Goal: Entertainment & Leisure: Consume media (video, audio)

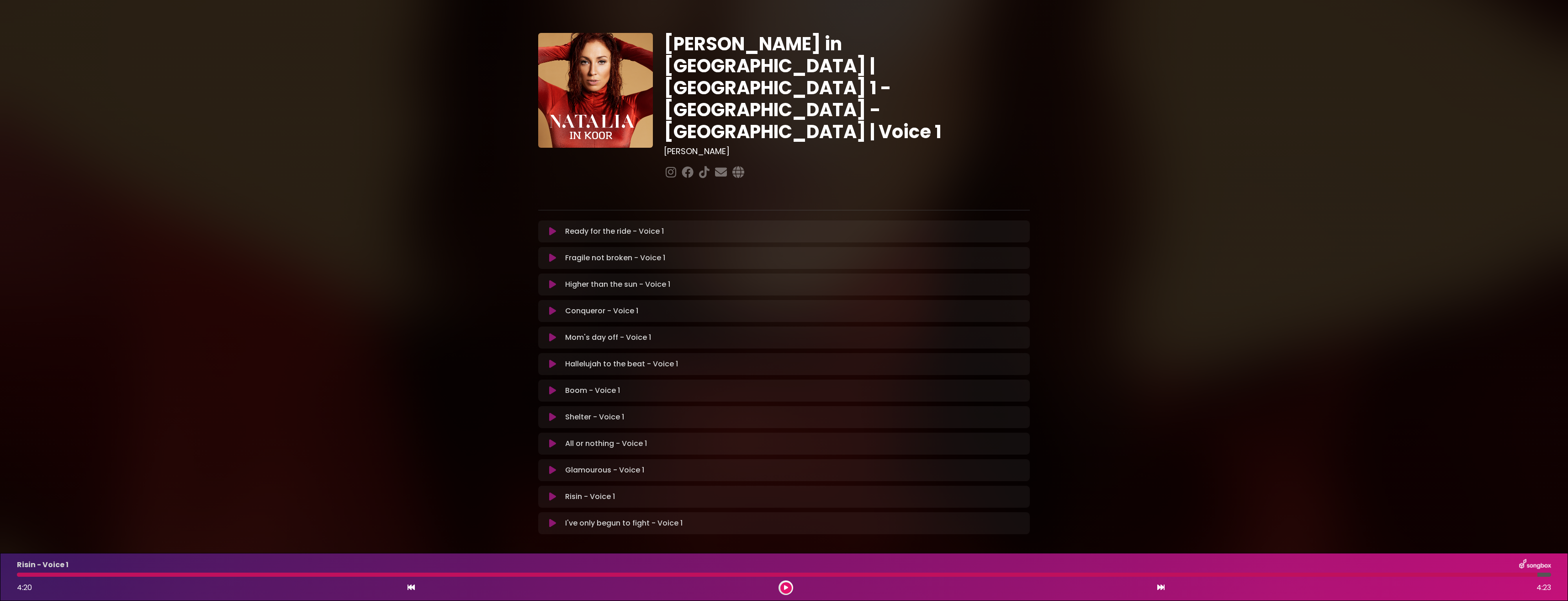
click at [551, 518] on div "I've only begun to fight - Voice 1 Loading Track..." at bounding box center [784, 523] width 481 height 11
click at [551, 512] on div "I've only begun to fight - Voice 1 Loading Track... Name Email" at bounding box center [784, 522] width 491 height 22
click at [550, 519] on icon at bounding box center [553, 523] width 7 height 10
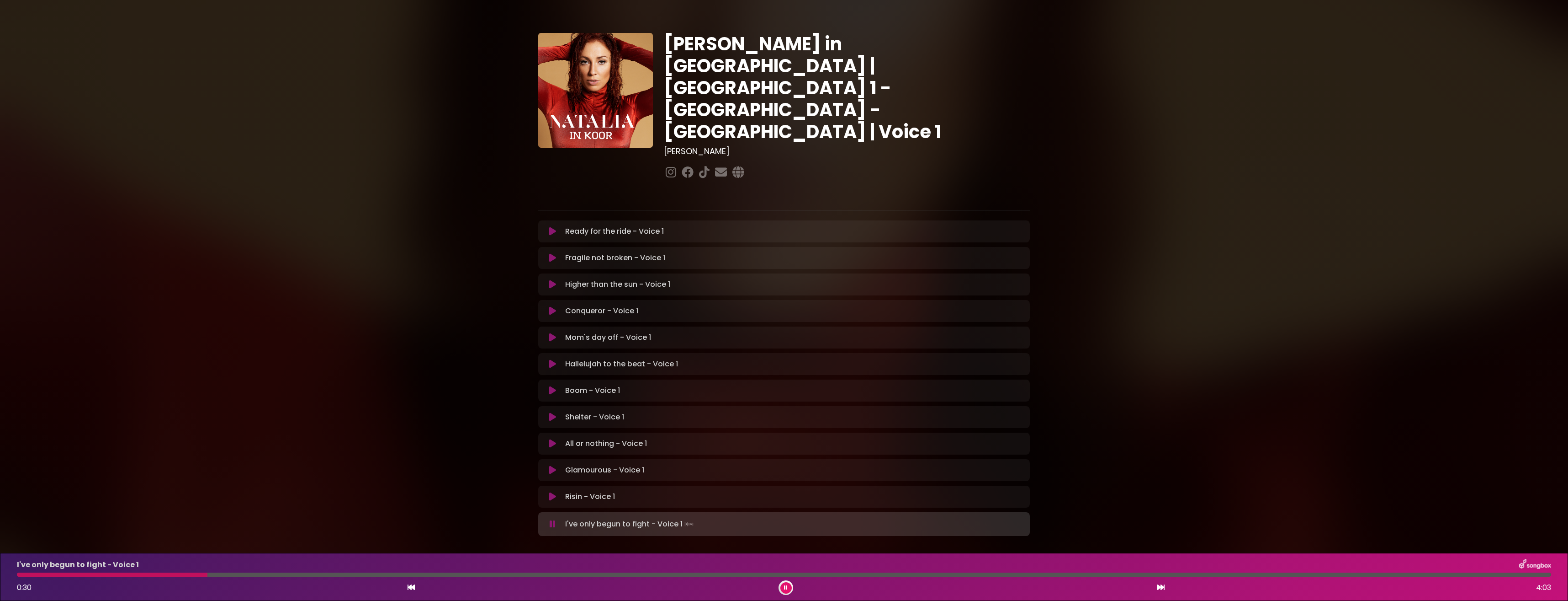
click at [784, 583] on button at bounding box center [785, 587] width 11 height 11
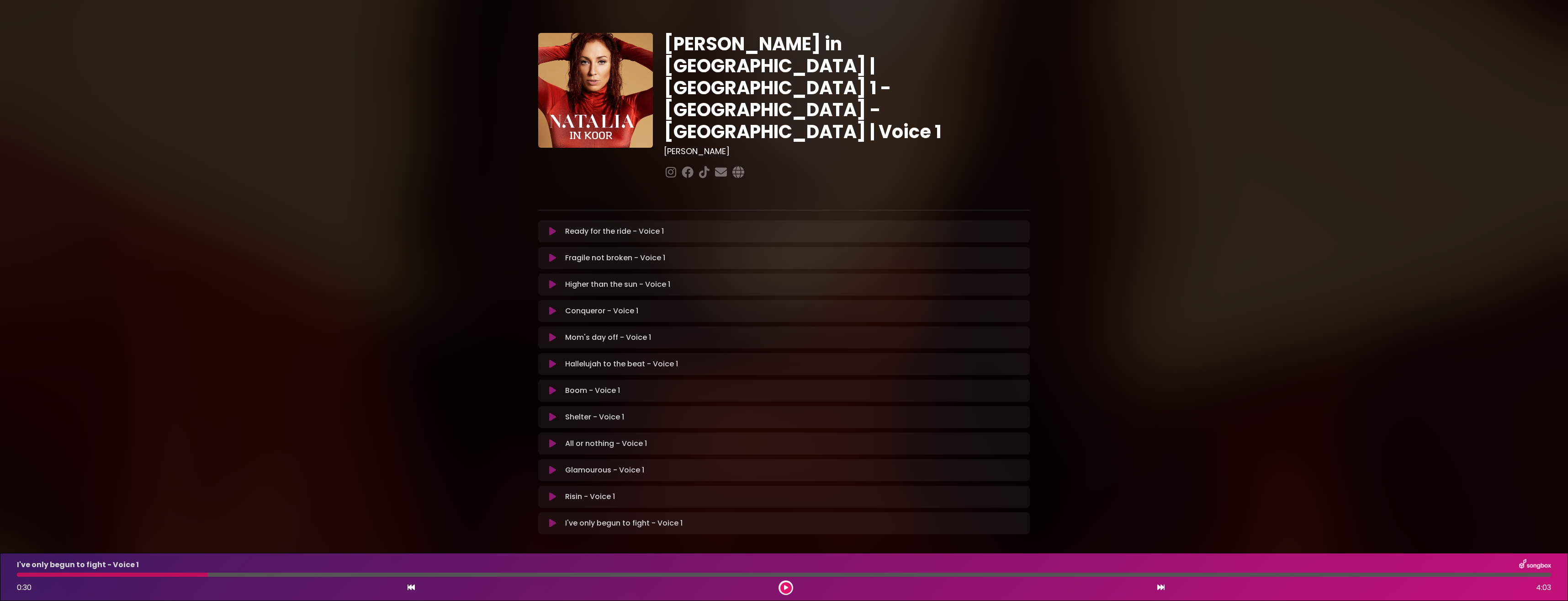
click at [554, 226] on icon at bounding box center [553, 231] width 7 height 10
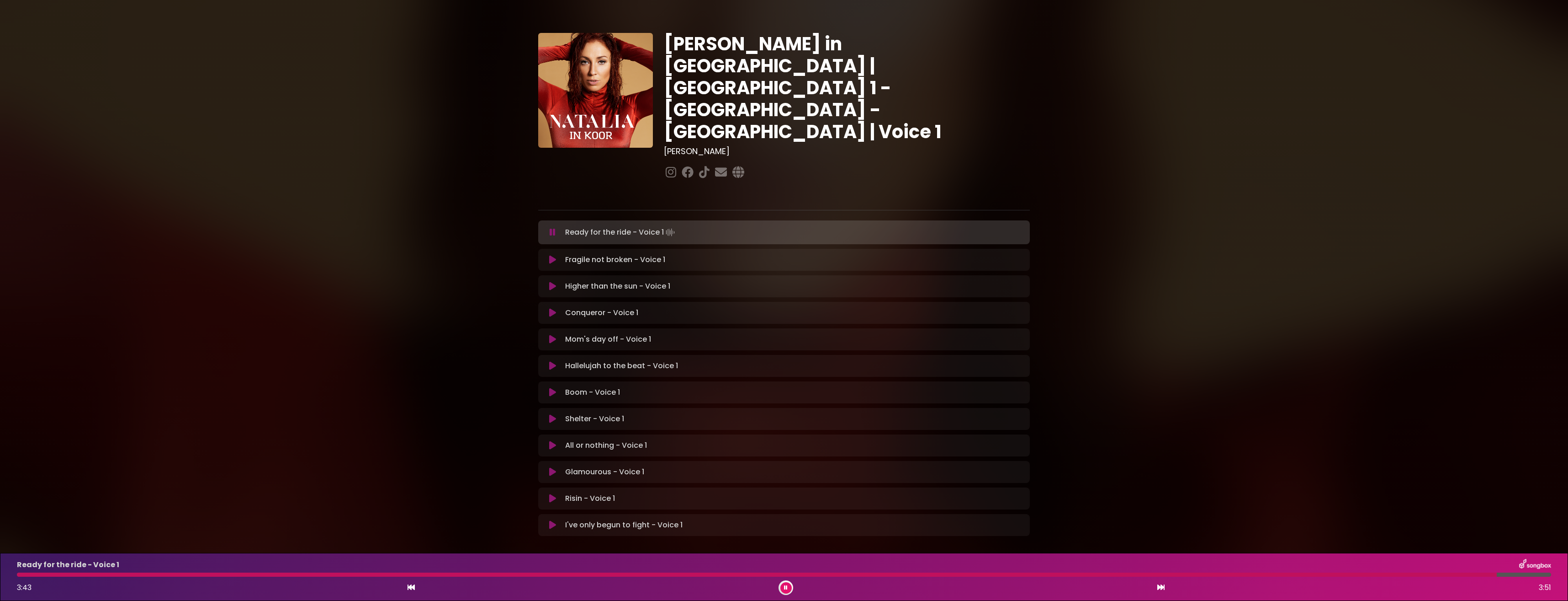
click at [786, 586] on icon at bounding box center [786, 587] width 3 height 5
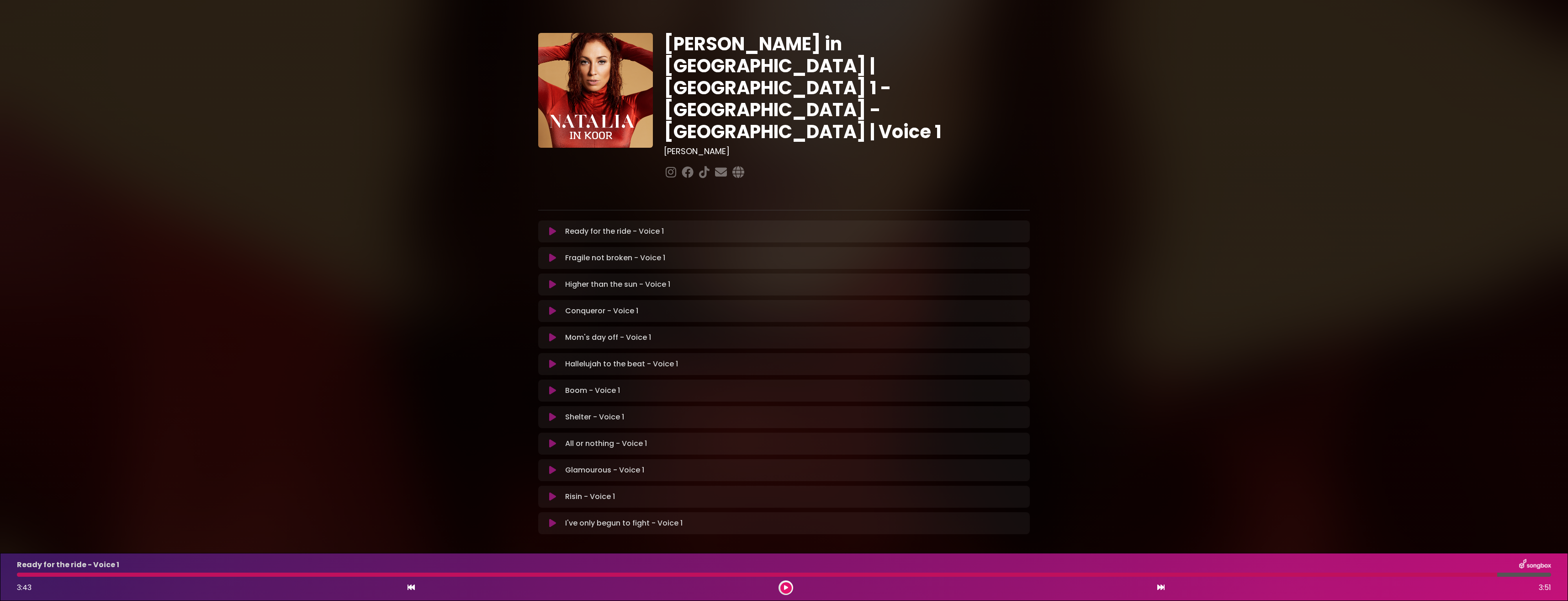
click at [550, 253] on icon at bounding box center [553, 258] width 7 height 10
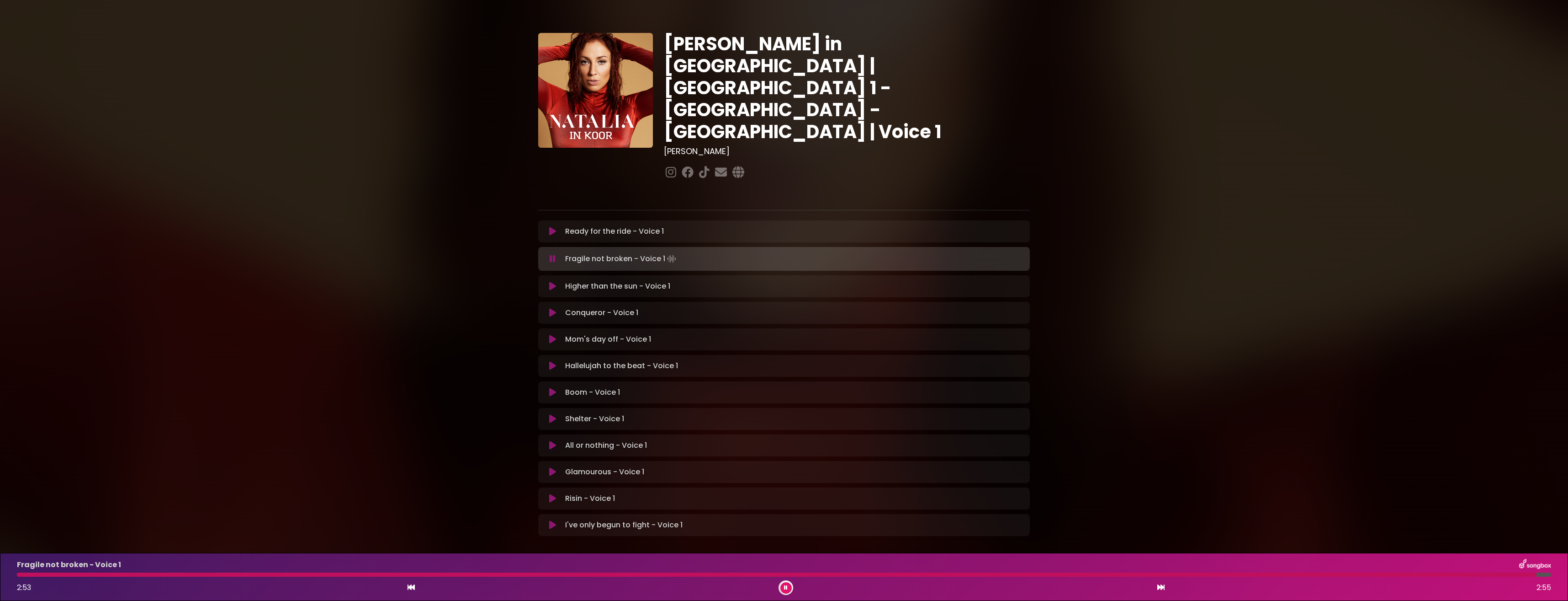
click at [788, 588] on button at bounding box center [785, 587] width 11 height 11
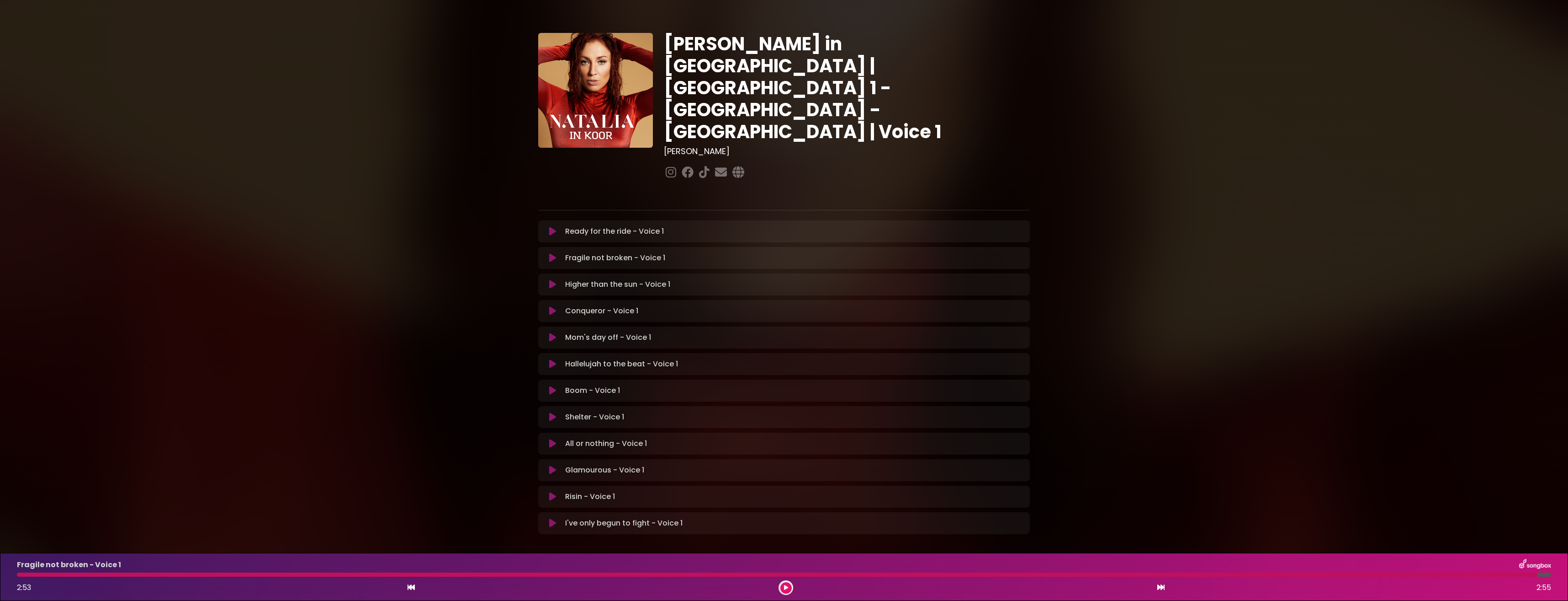
click at [553, 280] on icon at bounding box center [553, 284] width 7 height 10
click at [785, 590] on icon at bounding box center [786, 587] width 3 height 5
click at [551, 306] on icon at bounding box center [553, 310] width 7 height 10
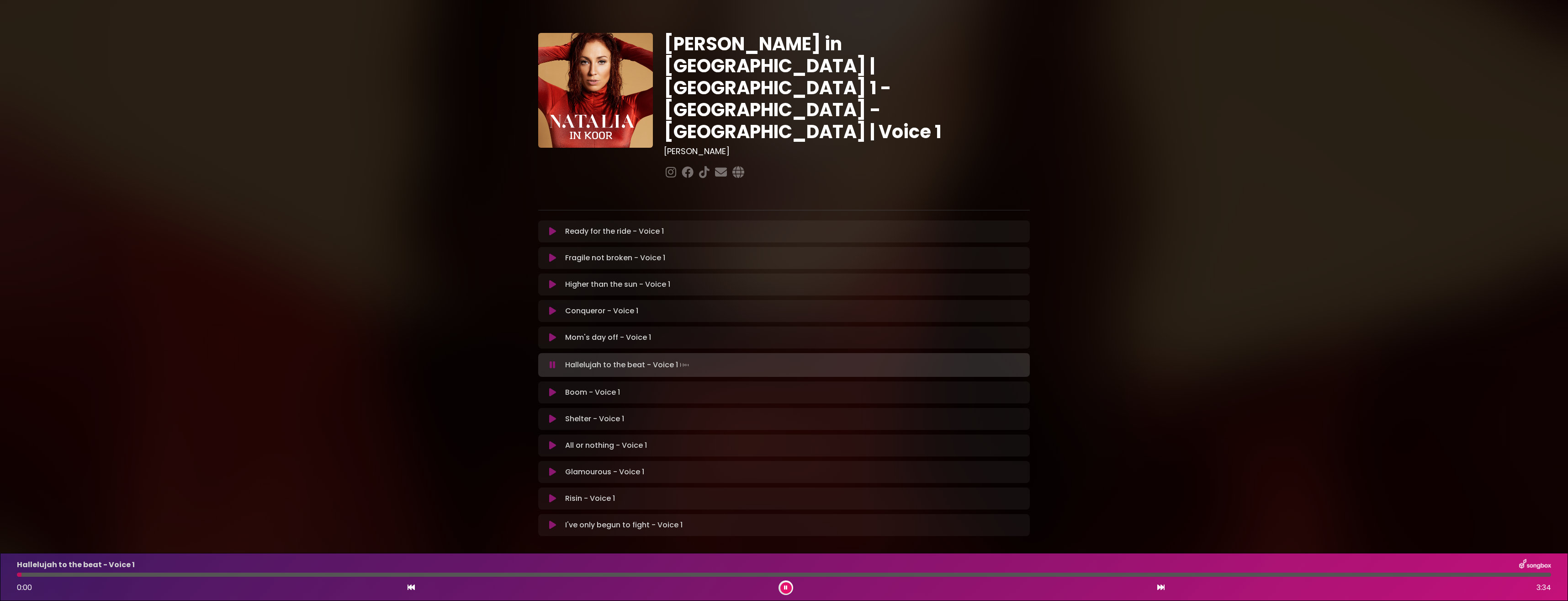
click at [787, 586] on icon at bounding box center [786, 587] width 3 height 5
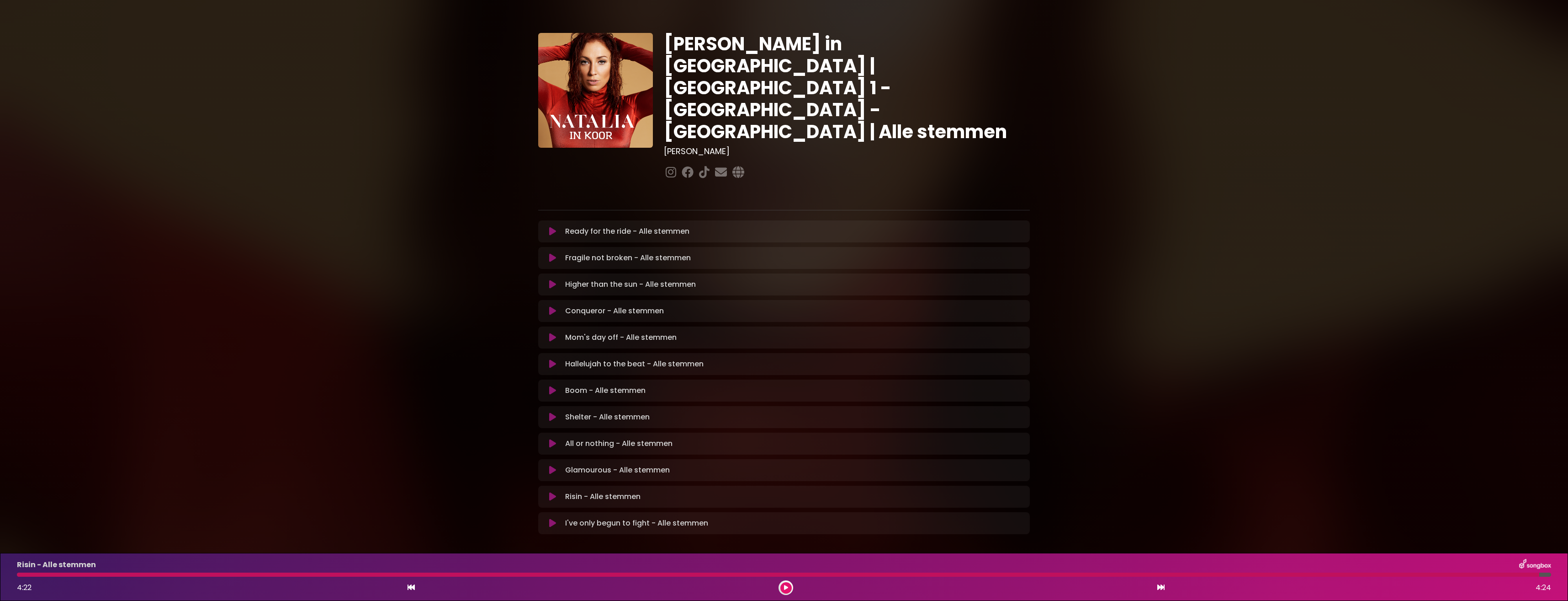
click at [551, 226] on icon at bounding box center [553, 231] width 7 height 10
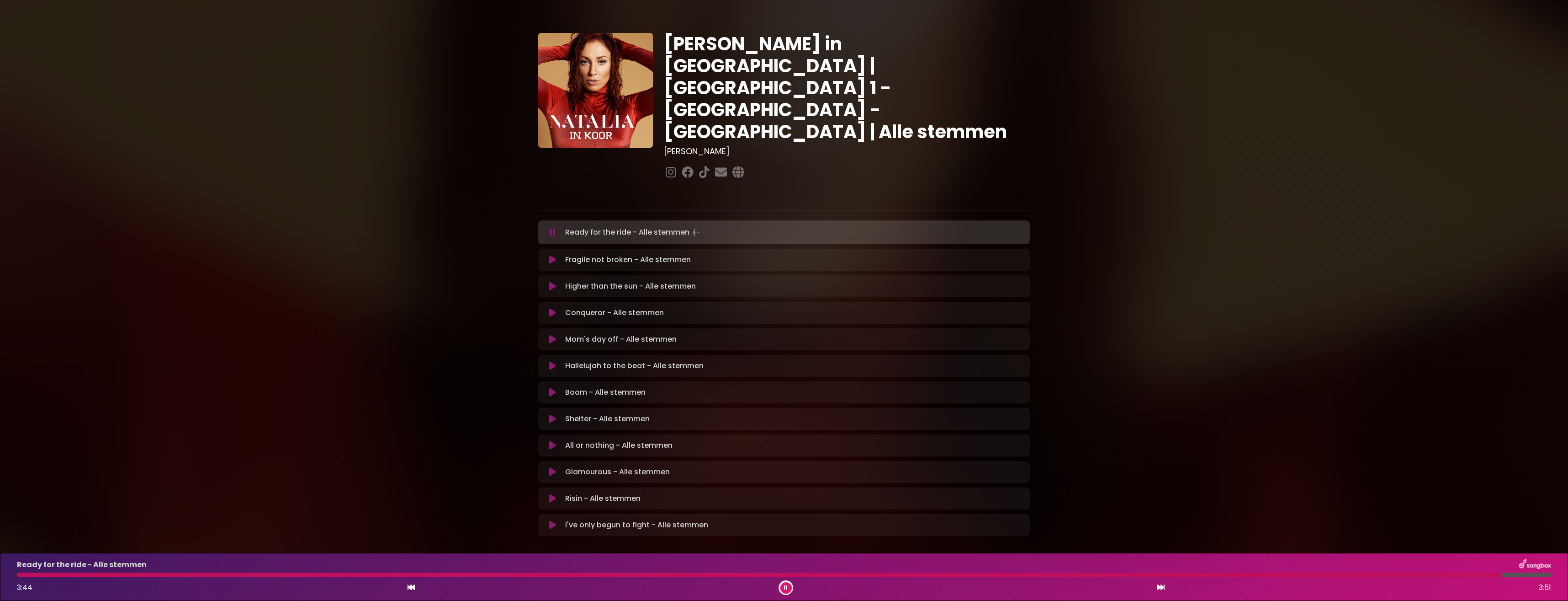
click at [789, 588] on button at bounding box center [785, 587] width 11 height 11
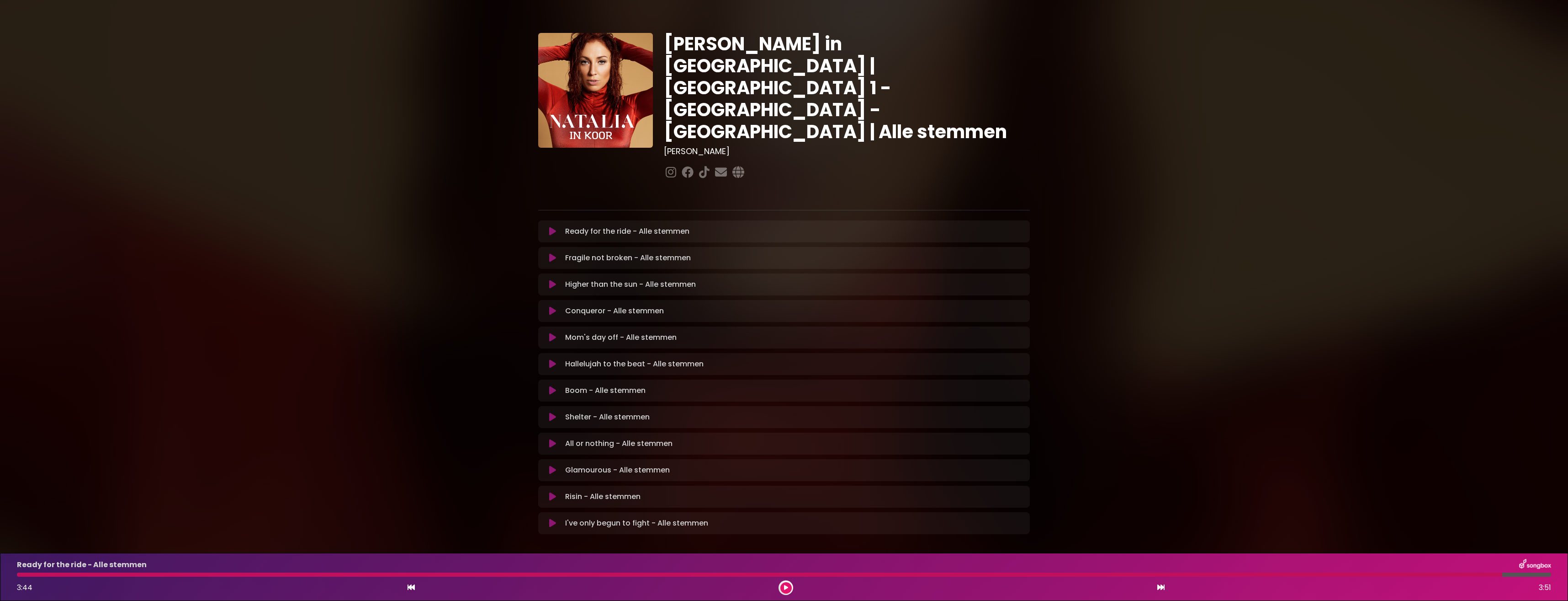
click at [555, 253] on icon at bounding box center [553, 258] width 7 height 10
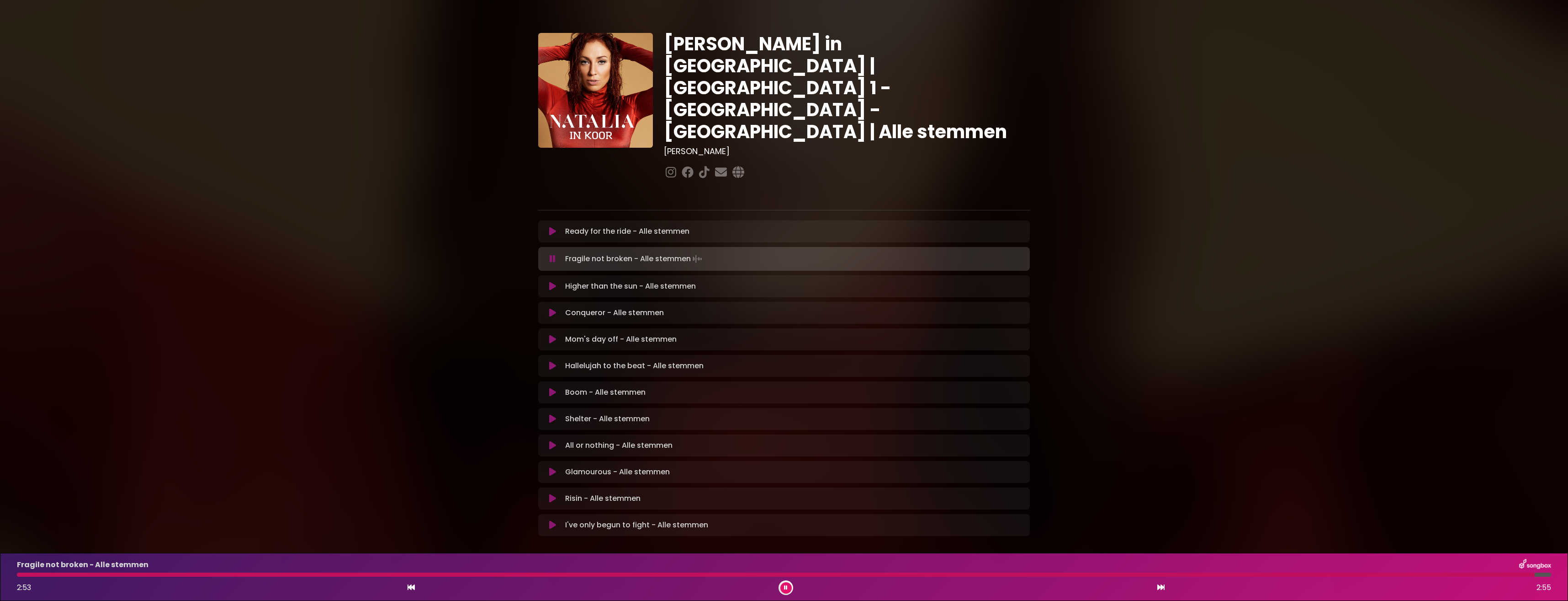
click at [787, 589] on icon at bounding box center [786, 587] width 3 height 5
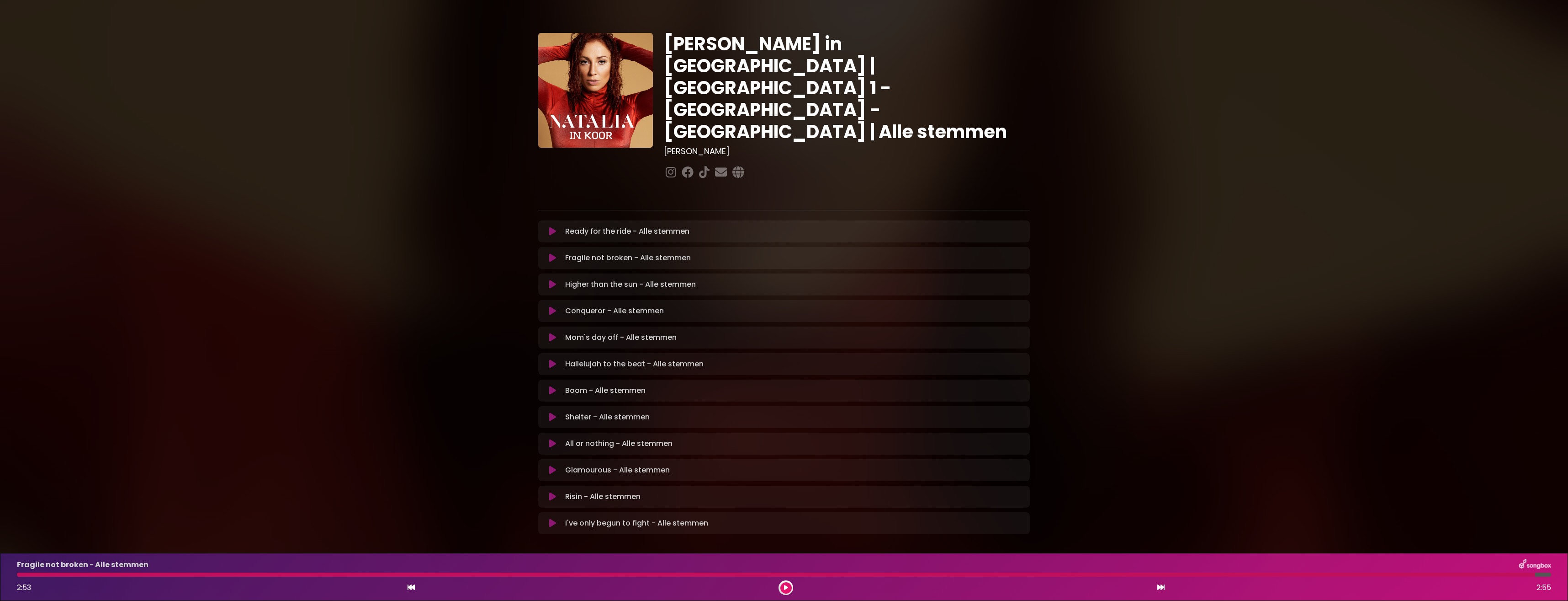
click at [553, 280] on icon at bounding box center [553, 284] width 7 height 10
click at [787, 587] on icon at bounding box center [786, 587] width 3 height 5
click at [550, 306] on icon at bounding box center [553, 310] width 7 height 10
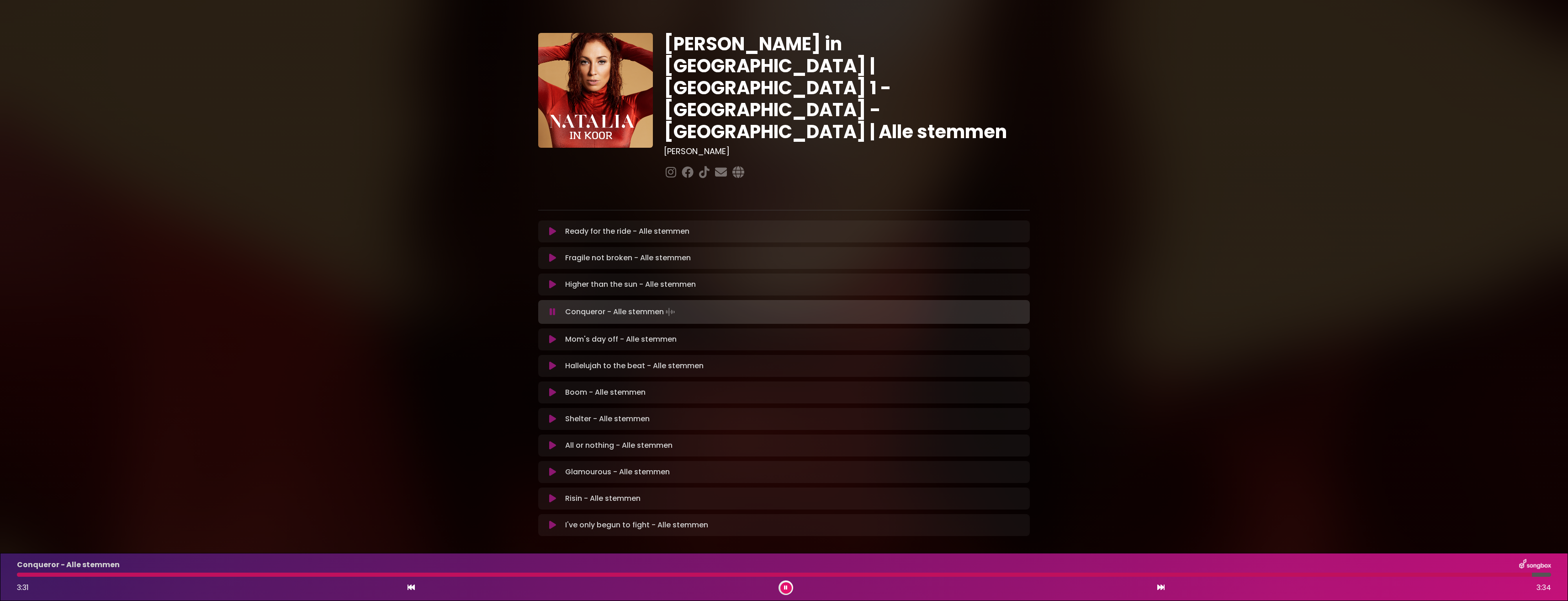
click at [788, 590] on button at bounding box center [785, 587] width 11 height 11
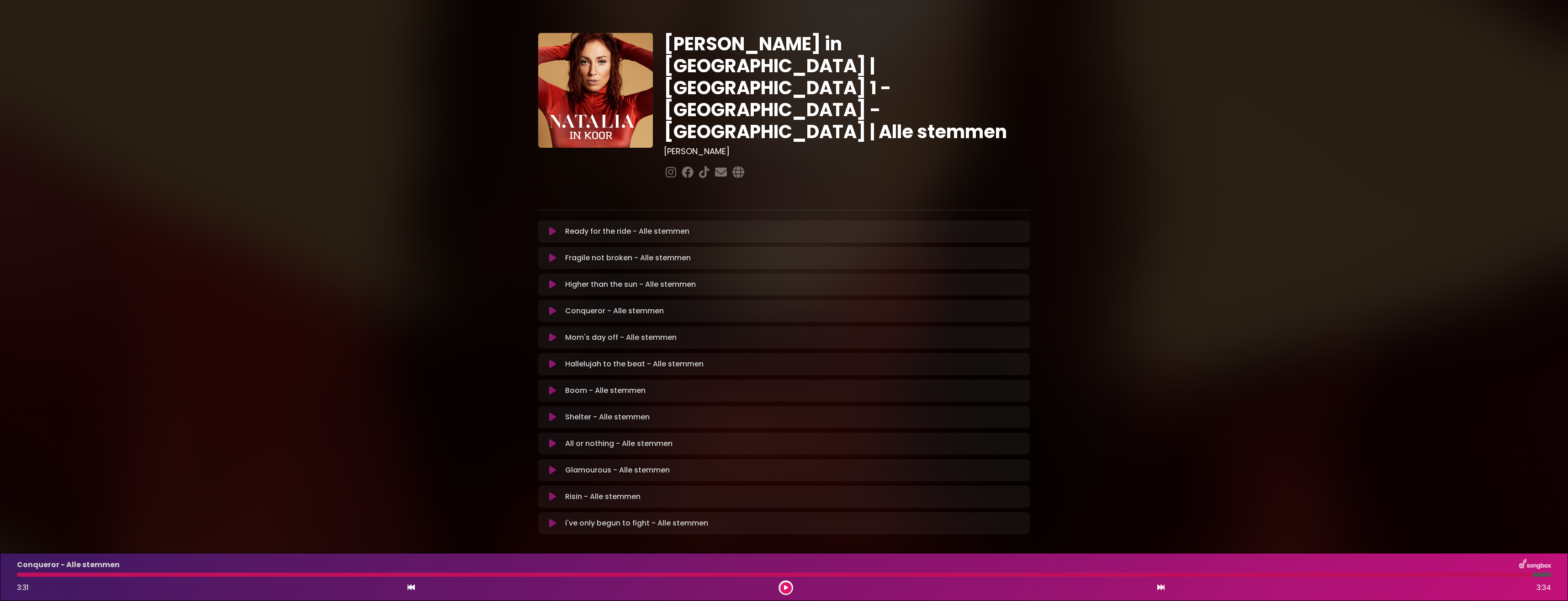
click at [556, 333] on button at bounding box center [552, 337] width 18 height 10
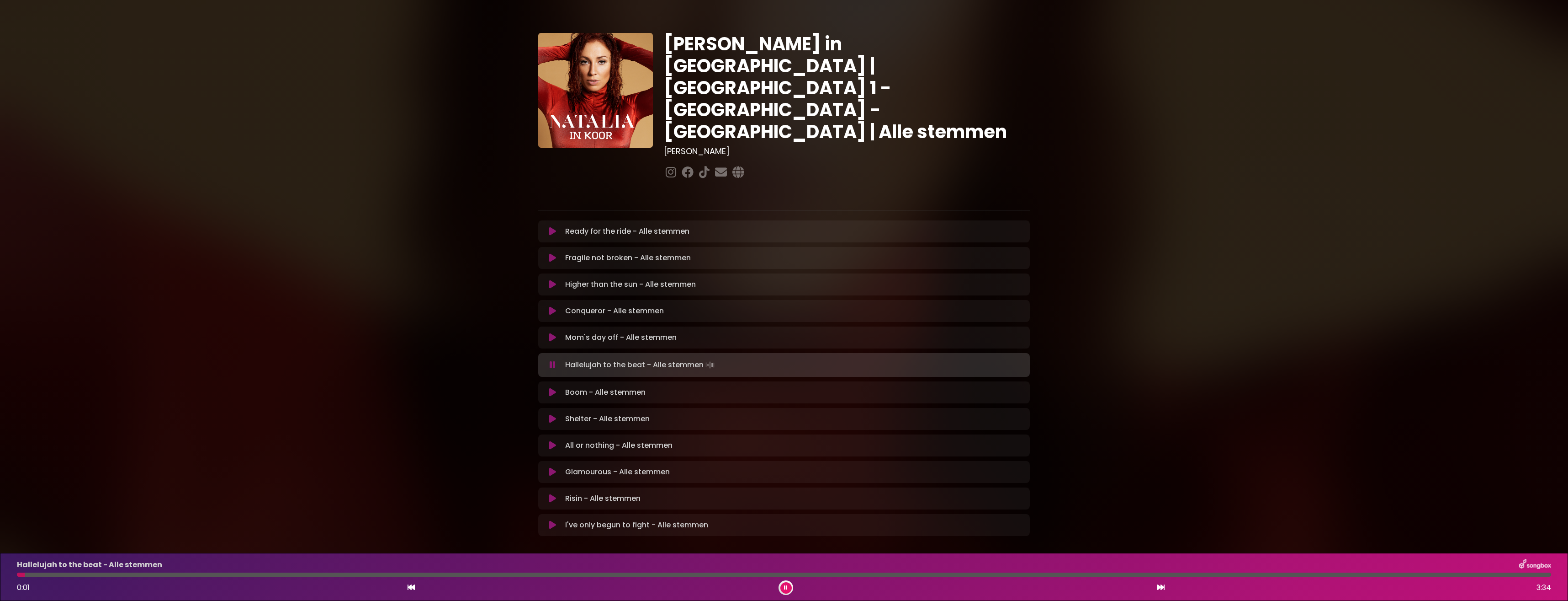
click at [788, 585] on button at bounding box center [785, 587] width 11 height 11
